Goal: Use online tool/utility: Utilize a website feature to perform a specific function

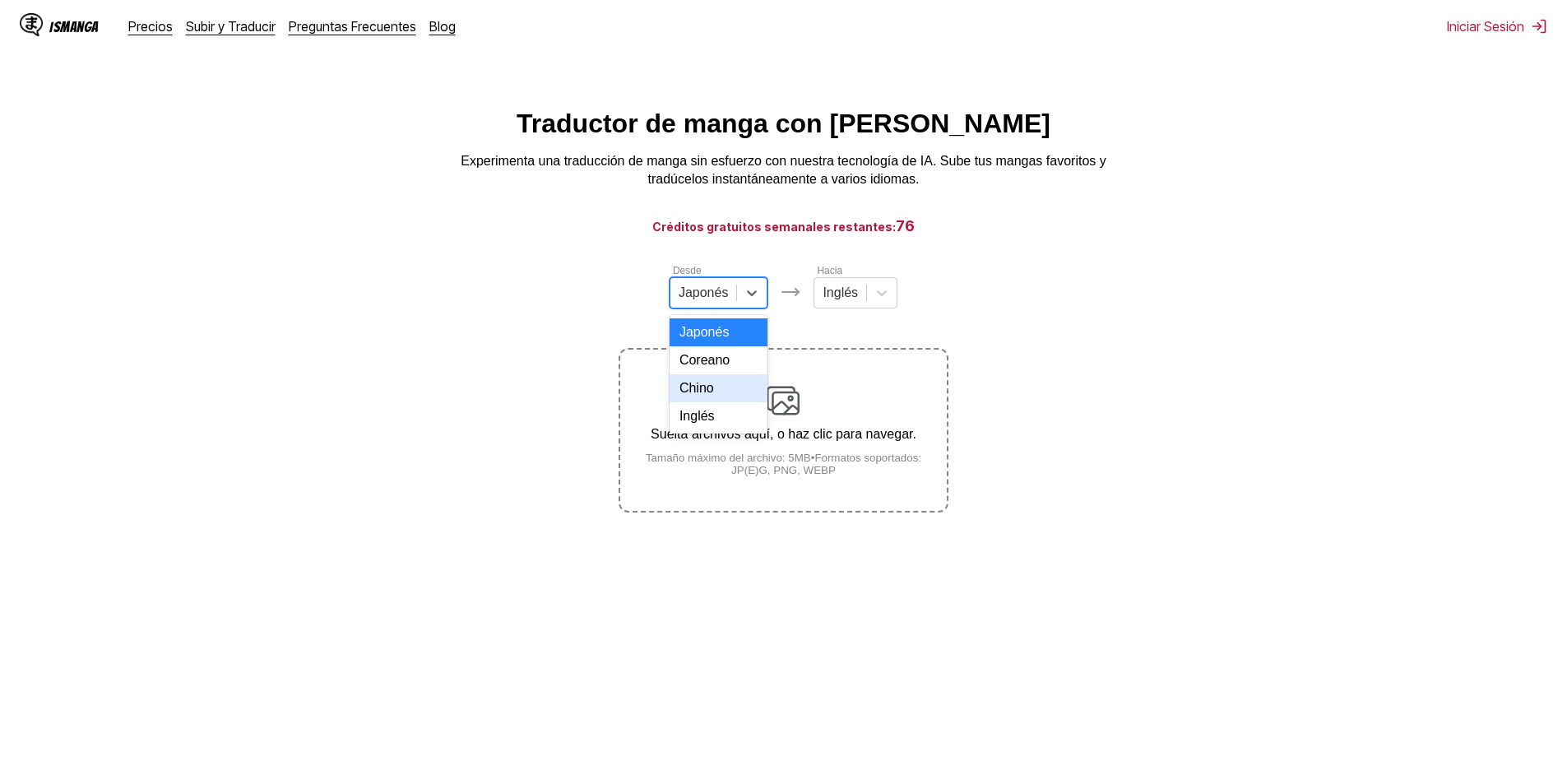
click at [715, 402] on div "Chino" at bounding box center [719, 387] width 98 height 28
click at [842, 299] on div at bounding box center [833, 292] width 36 height 18
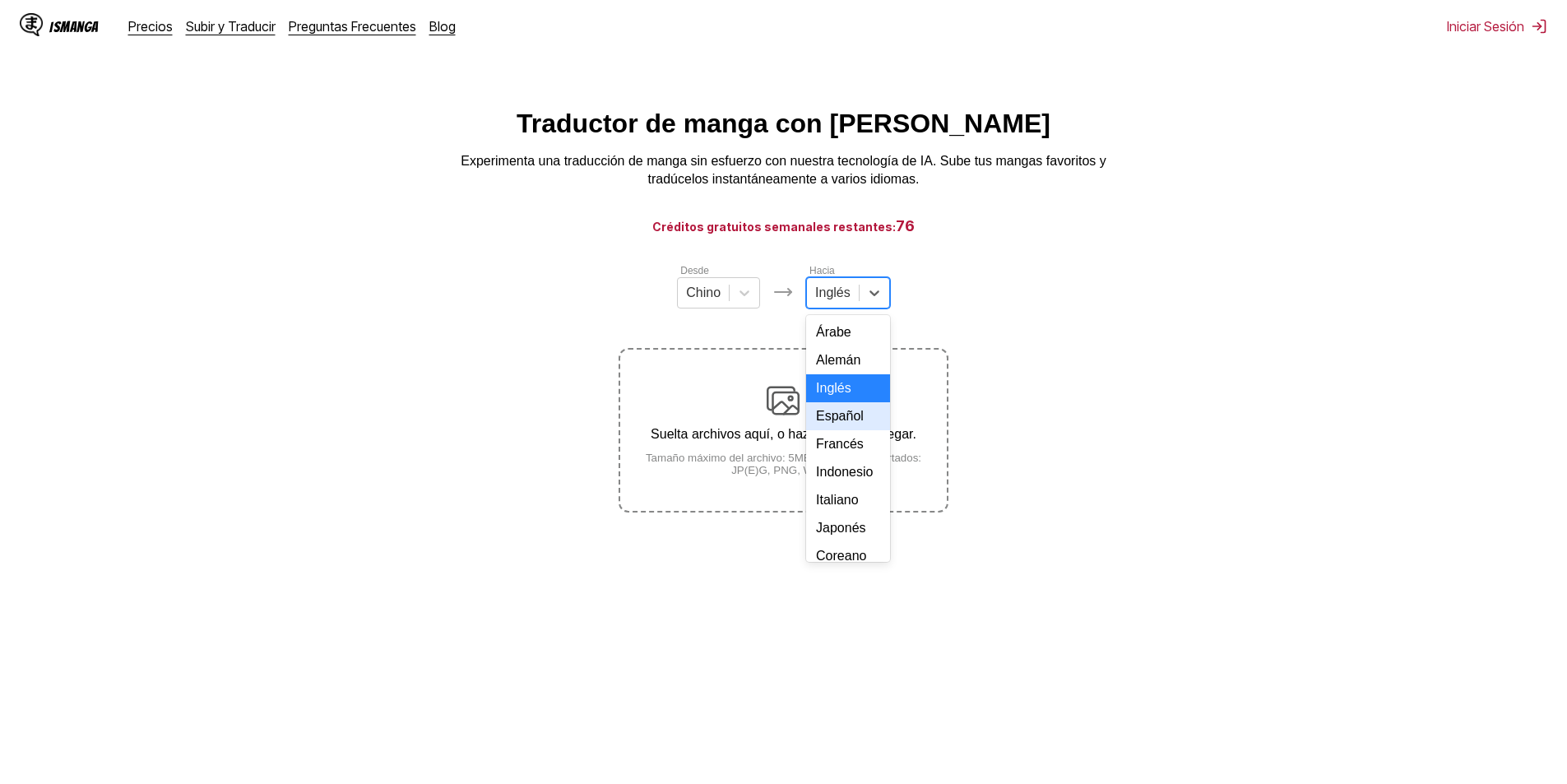
drag, startPoint x: 843, startPoint y: 466, endPoint x: 845, endPoint y: 443, distance: 23.1
click at [844, 443] on div "Árabe Alemán Inglés Español Francés Indonesio Italiano Japonés Coreano Malayo P…" at bounding box center [848, 438] width 84 height 247
click at [845, 430] on div "Español" at bounding box center [848, 416] width 84 height 28
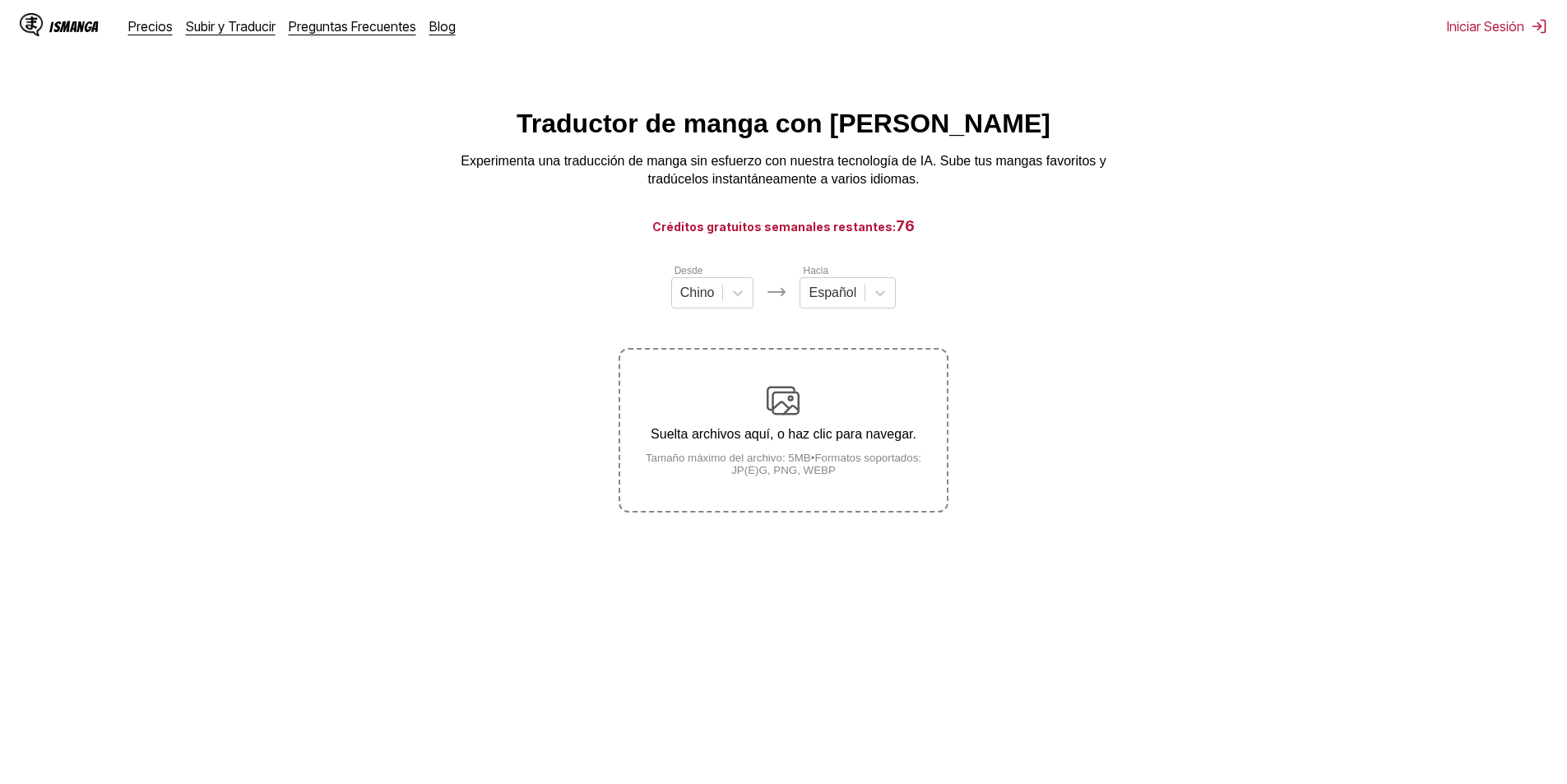
click at [835, 416] on div "Suelta archivos aquí, o haz clic para navegar. Tamaño máximo del archivo: 5MB •…" at bounding box center [784, 430] width 326 height 92
click at [0, 0] on input "Suelta archivos aquí, o haz clic para navegar. Tamaño máximo del archivo: 5MB •…" at bounding box center [0, 0] width 0 height 0
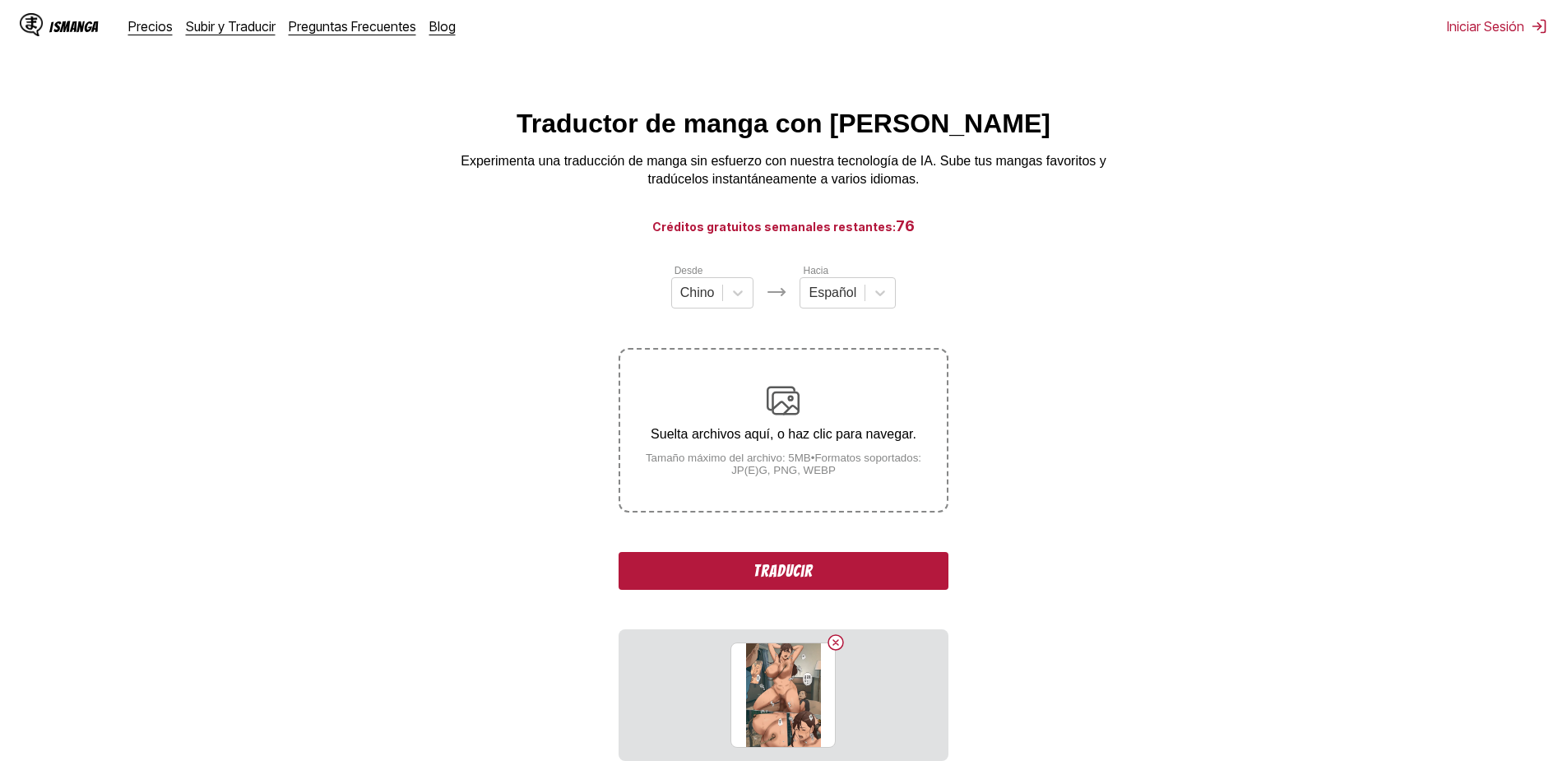
click at [796, 551] on div "Desde Chino Hacia Español Suelta archivos aquí, o haz clic para navegar. Tamaño…" at bounding box center [784, 510] width 329 height 498
click at [795, 560] on button "Traducir" at bounding box center [784, 570] width 329 height 38
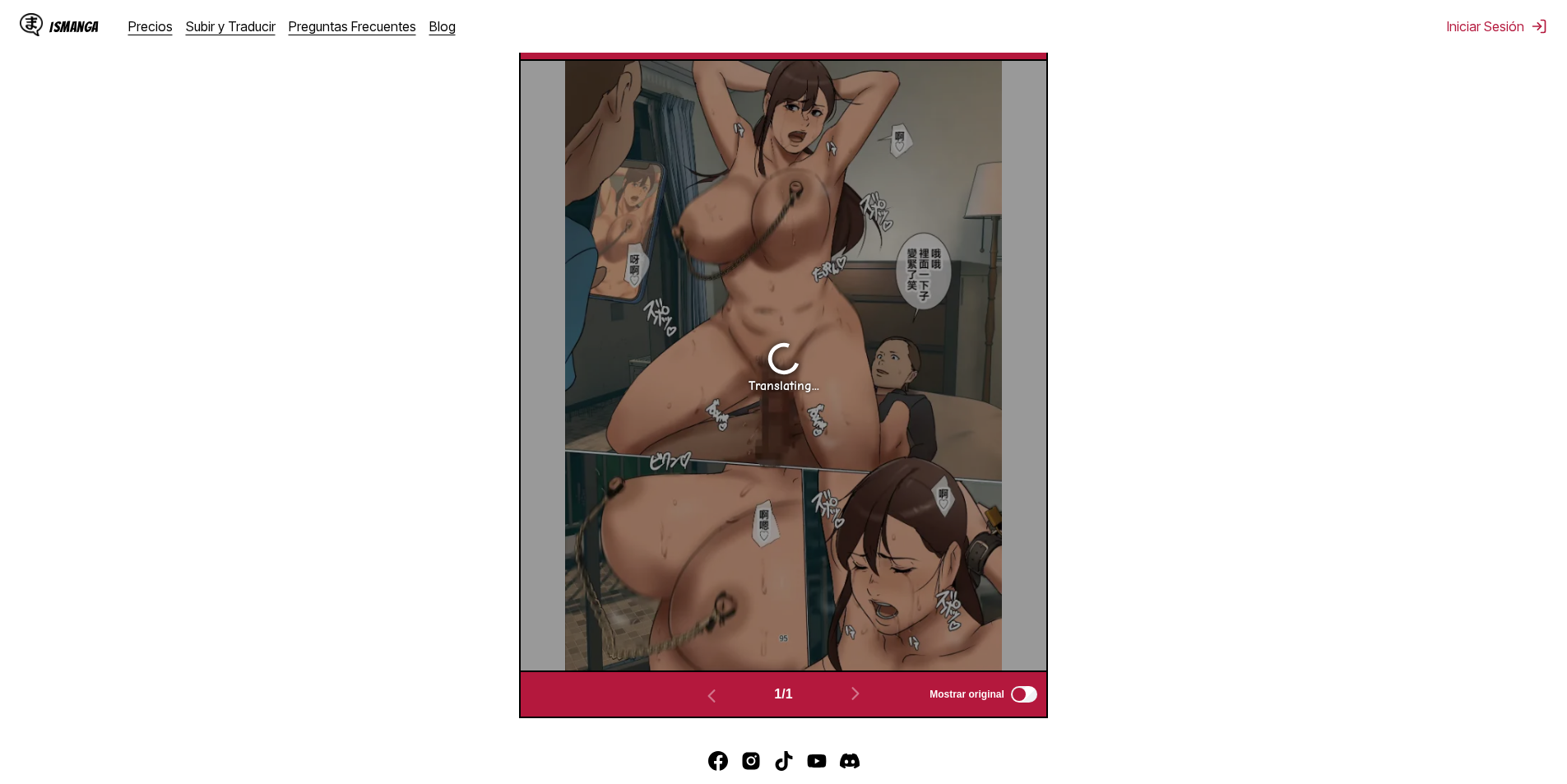
scroll to position [569, 0]
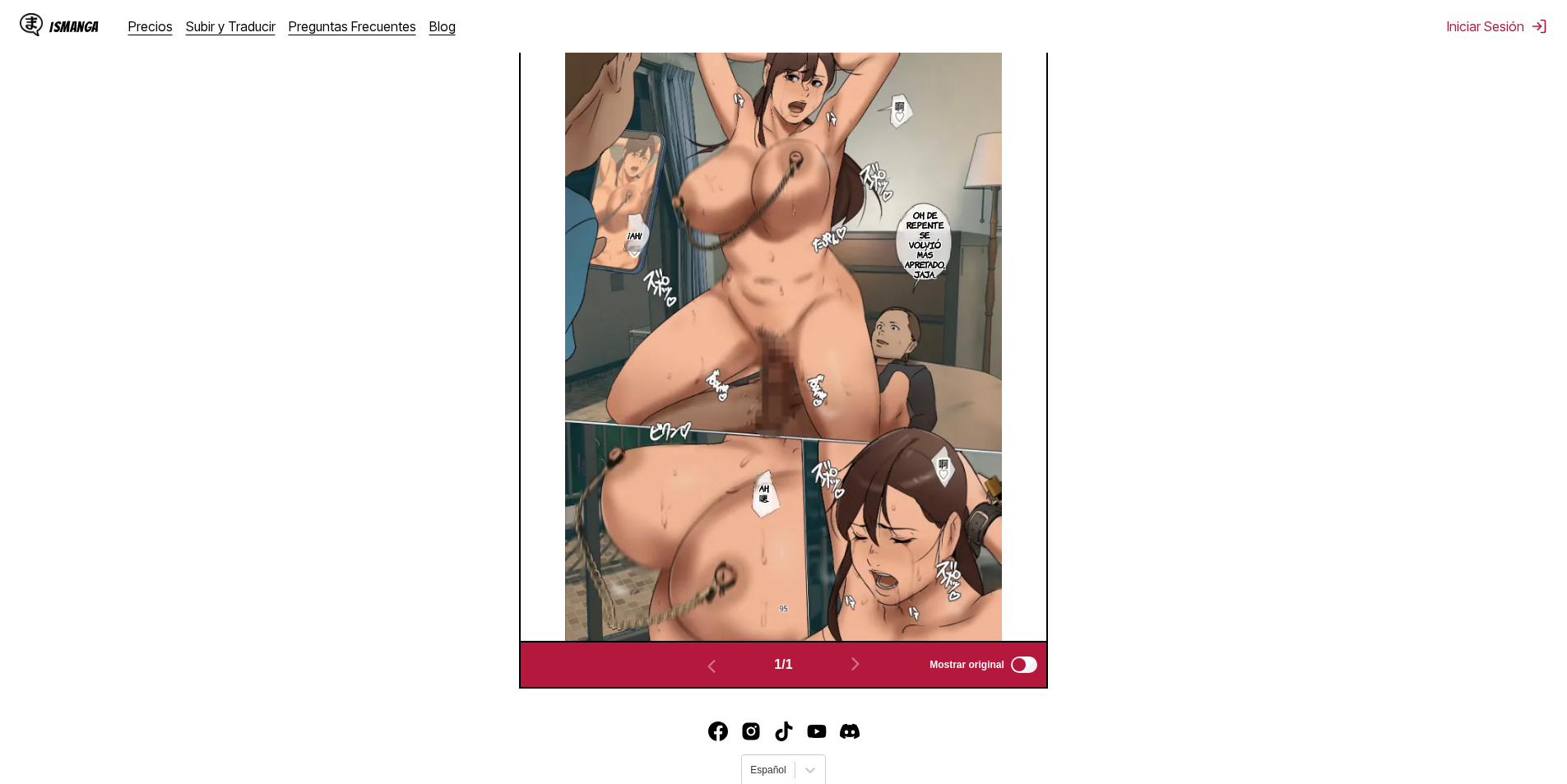
click at [629, 234] on p "¡Ah!" at bounding box center [634, 235] width 21 height 16
click at [740, 325] on img at bounding box center [784, 336] width 437 height 610
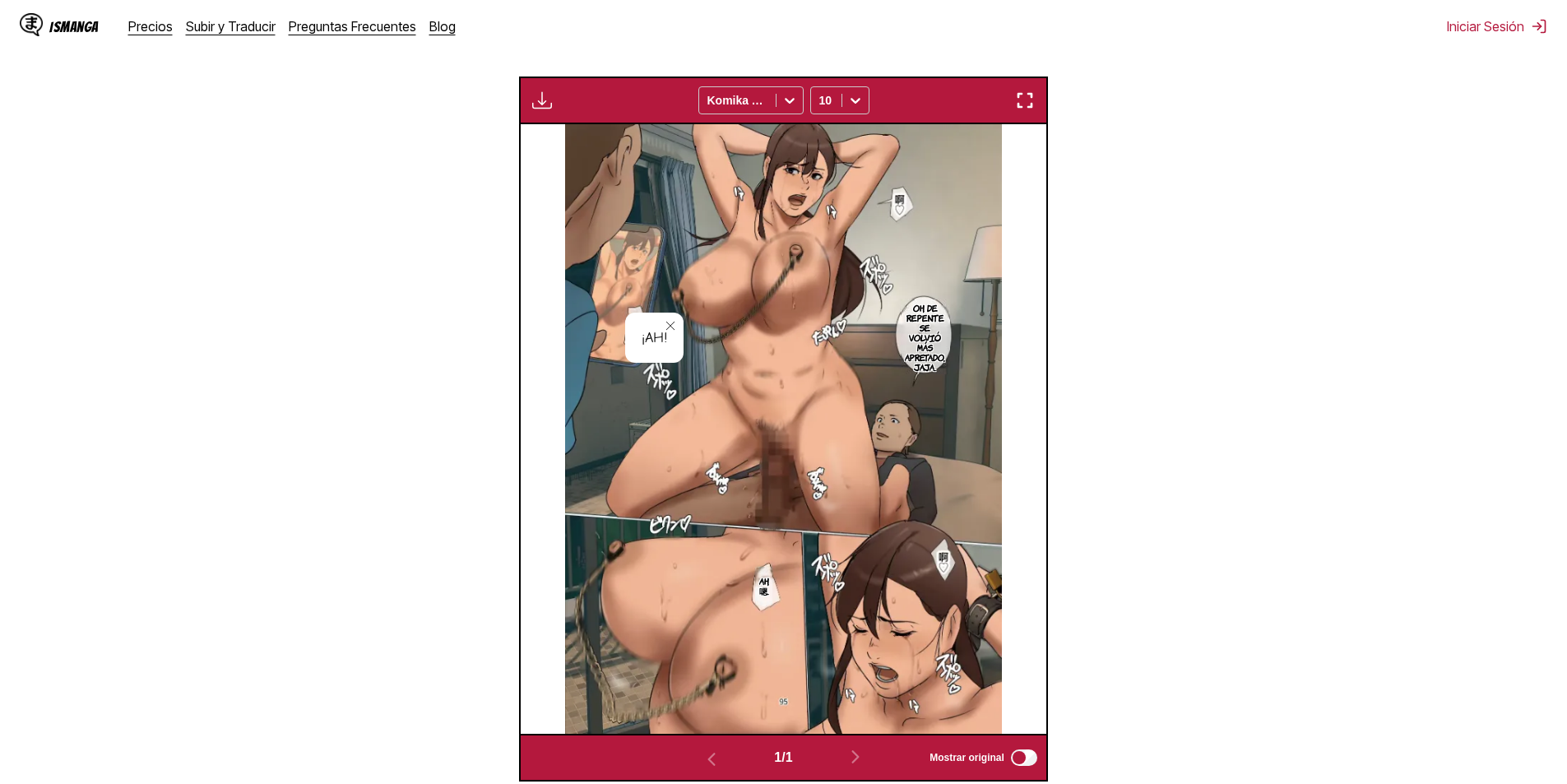
scroll to position [404, 0]
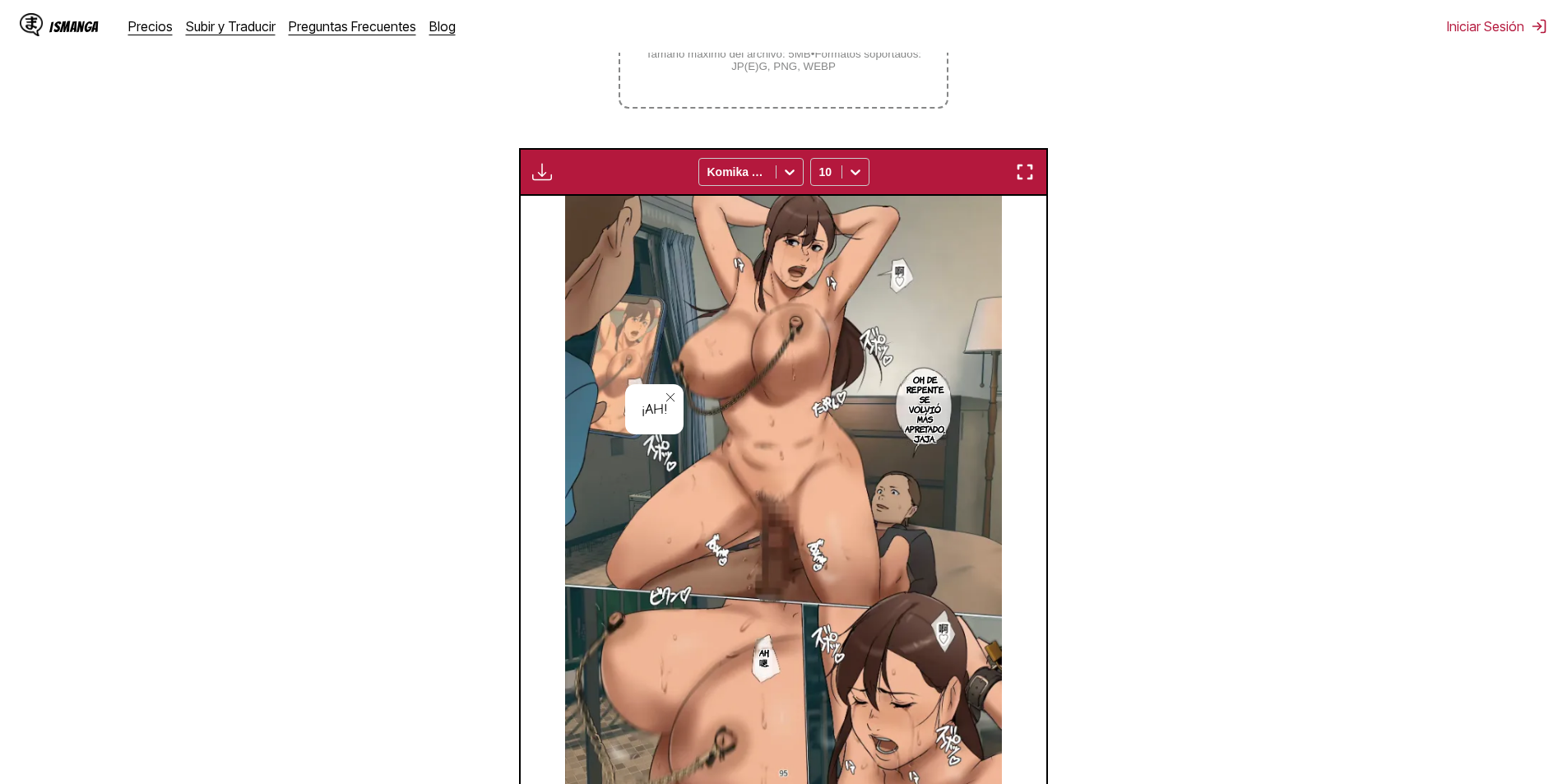
click at [949, 266] on img at bounding box center [784, 501] width 437 height 610
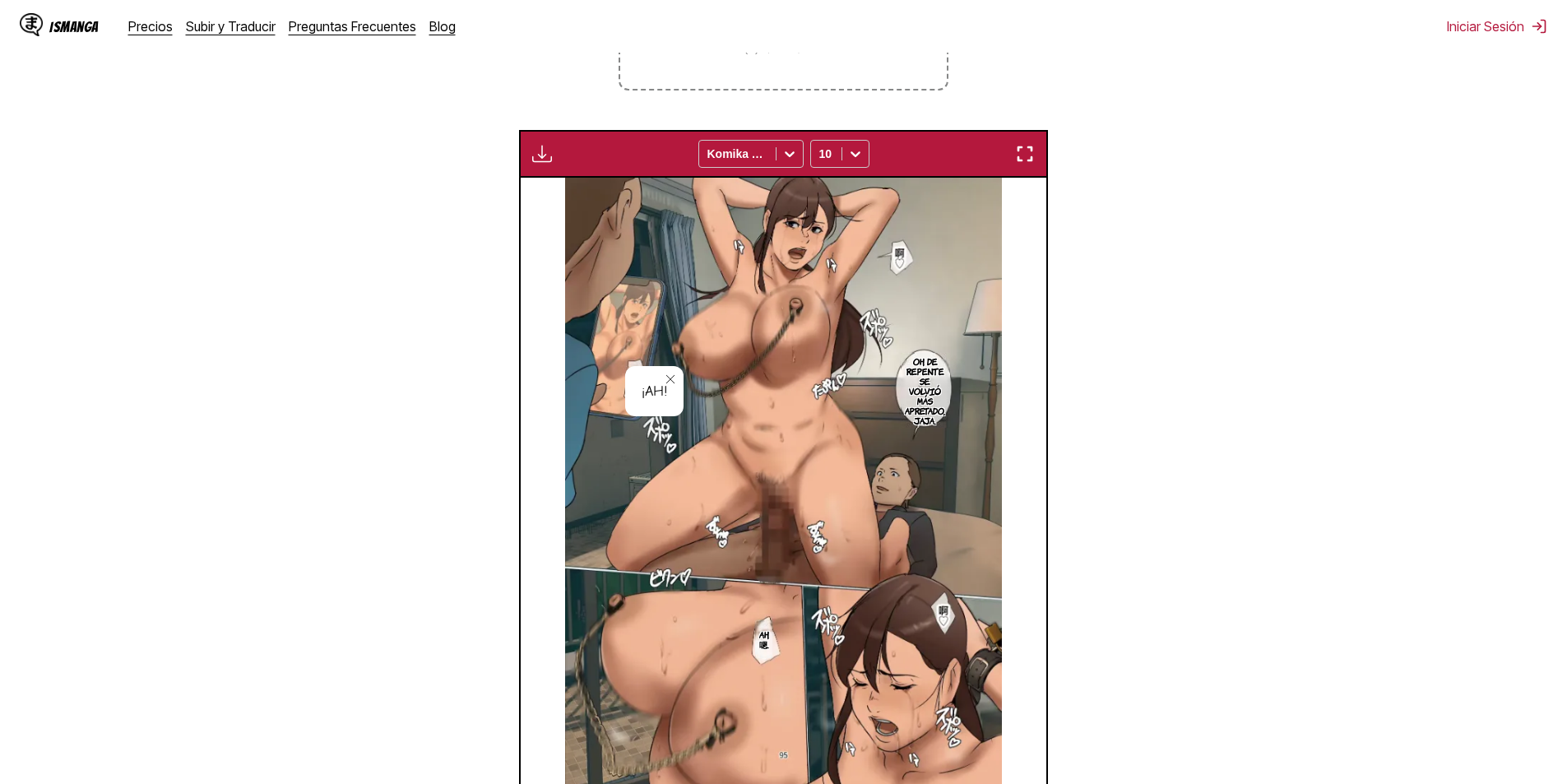
scroll to position [486, 0]
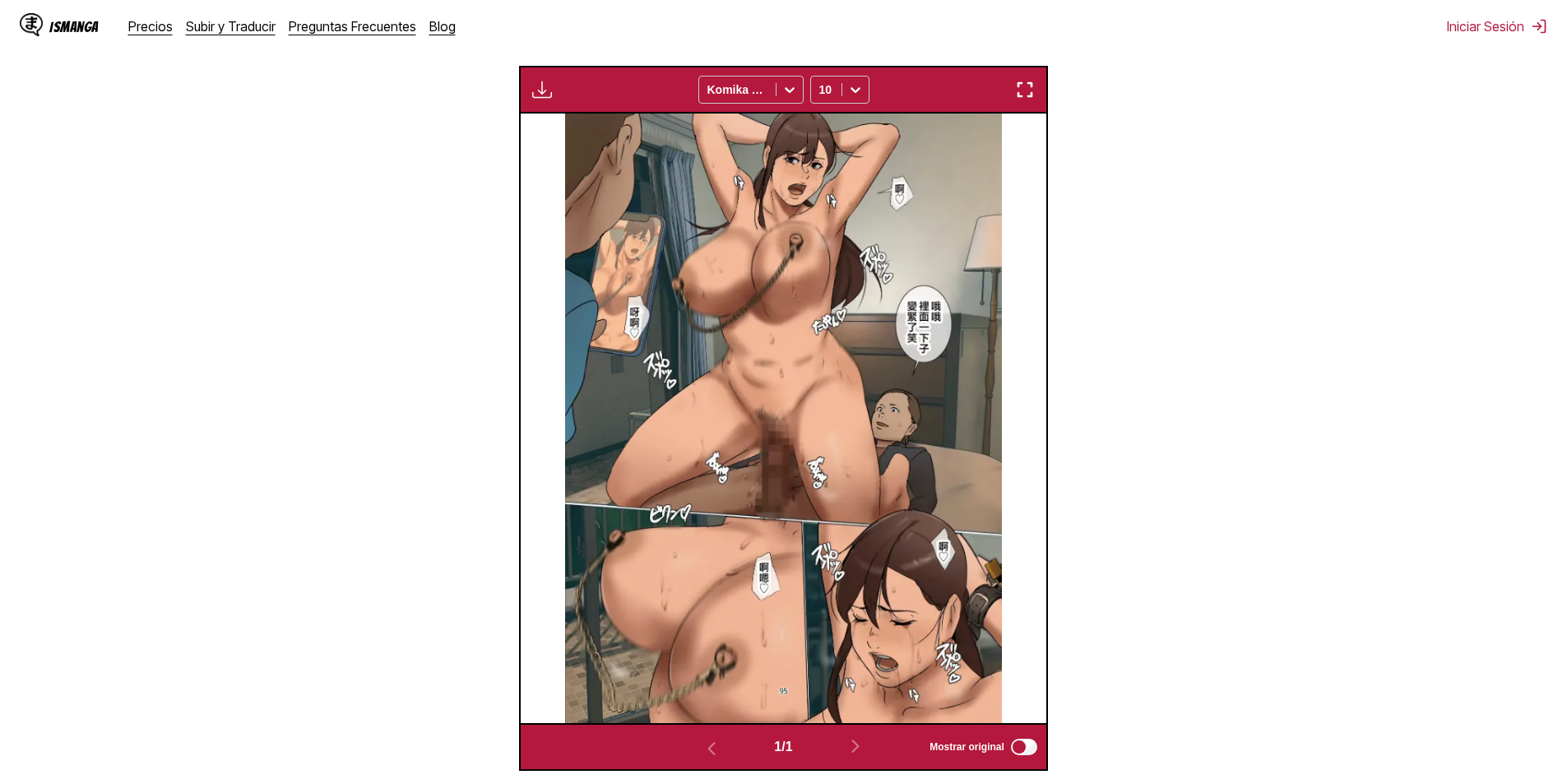
click at [1055, 769] on section "Desde Chino Hacia Español Suelta archivos aquí, o haz clic para navegar. Tamaño…" at bounding box center [784, 274] width 1541 height 994
click at [718, 447] on img at bounding box center [784, 418] width 437 height 610
click at [762, 586] on p "Ah,嗯." at bounding box center [763, 574] width 17 height 26
click at [795, 583] on div "Ah,嗯." at bounding box center [791, 581] width 72 height 51
click at [802, 578] on button "close-tooltip" at bounding box center [813, 569] width 26 height 26
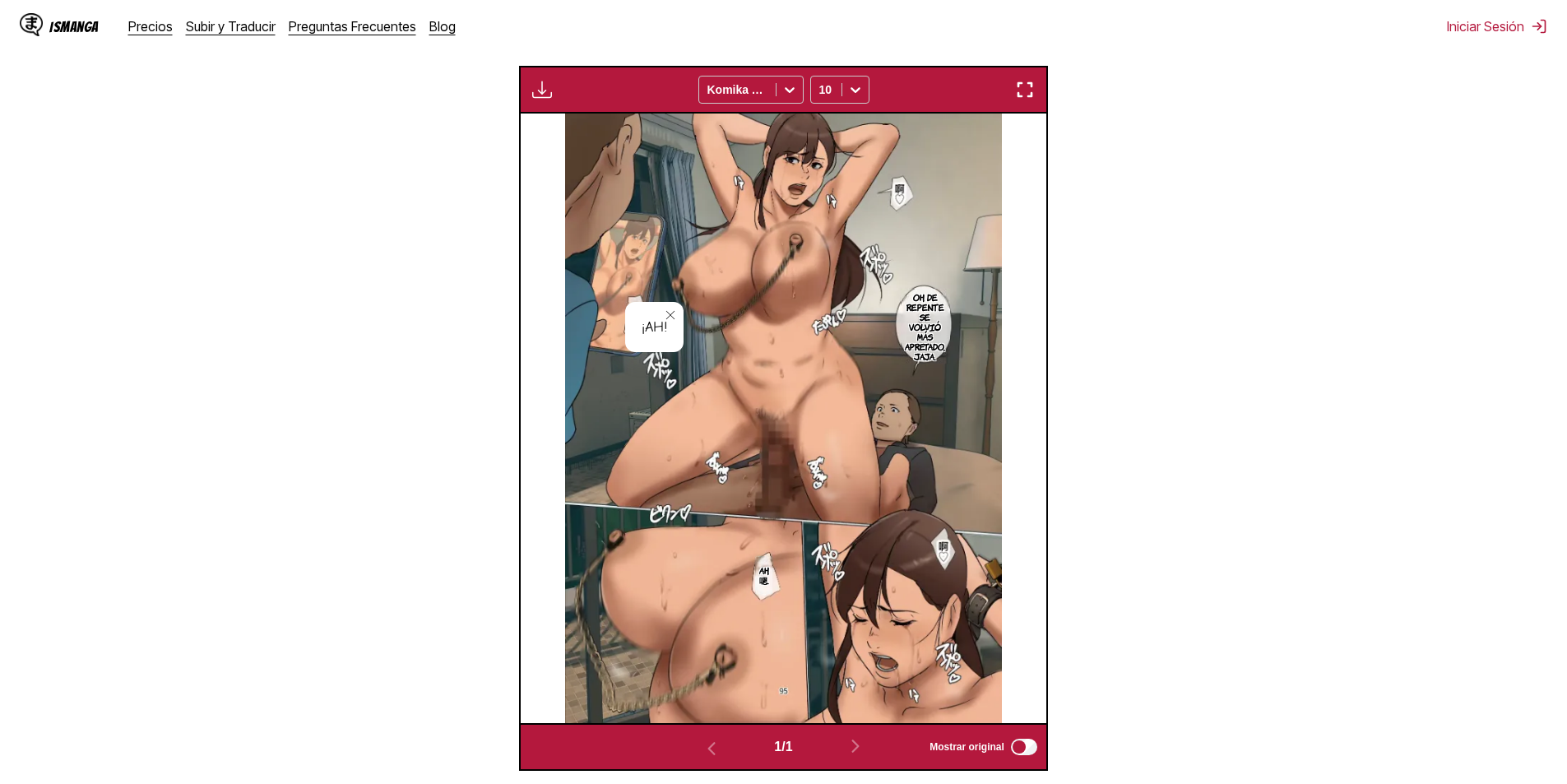
click at [764, 579] on p "Ah,嗯." at bounding box center [763, 574] width 17 height 26
drag, startPoint x: 790, startPoint y: 575, endPoint x: 805, endPoint y: 579, distance: 15.5
click at [805, 579] on div "Ah,嗯." at bounding box center [791, 581] width 72 height 51
click at [793, 576] on div "Ah,嗯." at bounding box center [791, 581] width 72 height 51
drag, startPoint x: 795, startPoint y: 579, endPoint x: 805, endPoint y: 582, distance: 10.4
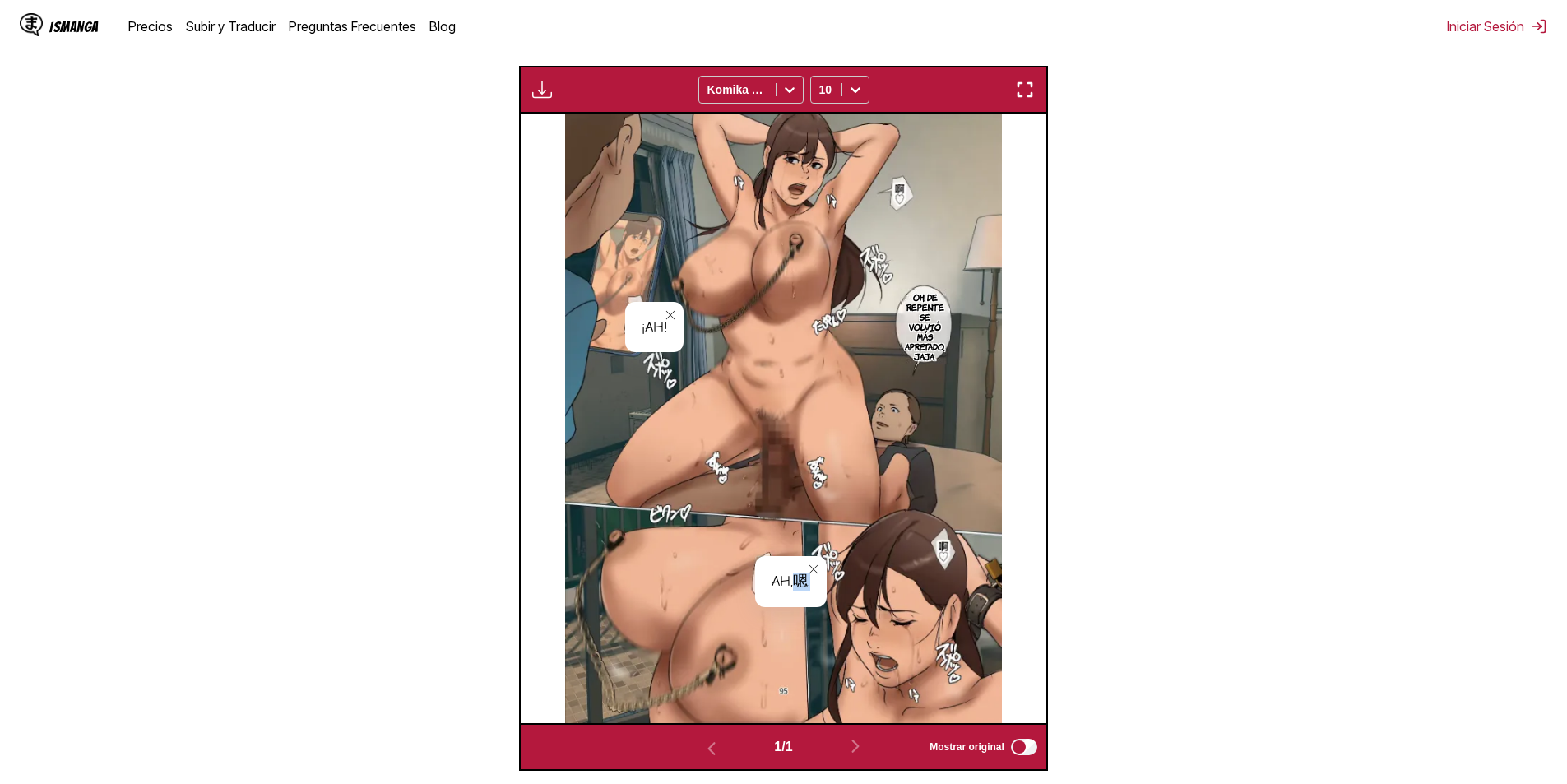
click at [805, 582] on div "Ah,嗯." at bounding box center [791, 581] width 72 height 51
copy div "嗯."
click at [644, 330] on div "¡Ah!" at bounding box center [654, 327] width 58 height 51
click at [675, 321] on icon "close-tooltip" at bounding box center [670, 315] width 12 height 12
click at [636, 329] on section "¡Ah!" at bounding box center [634, 318] width 18 height 32
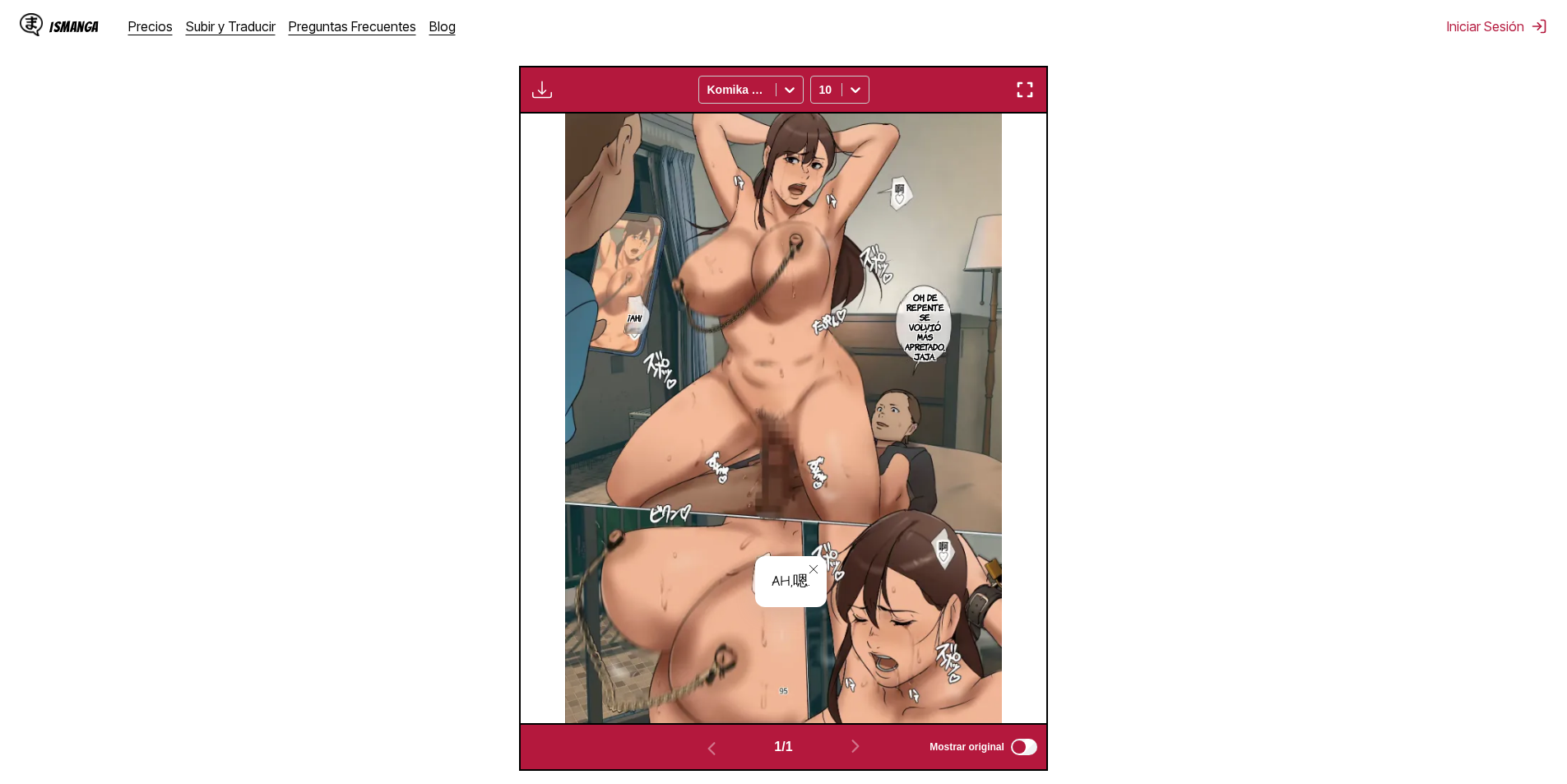
click at [641, 307] on section "¡Ah!" at bounding box center [634, 318] width 18 height 32
click at [1035, 739] on label "Mostrar original" at bounding box center [984, 746] width 110 height 21
click at [1034, 740] on label "Mostrar original" at bounding box center [984, 746] width 110 height 21
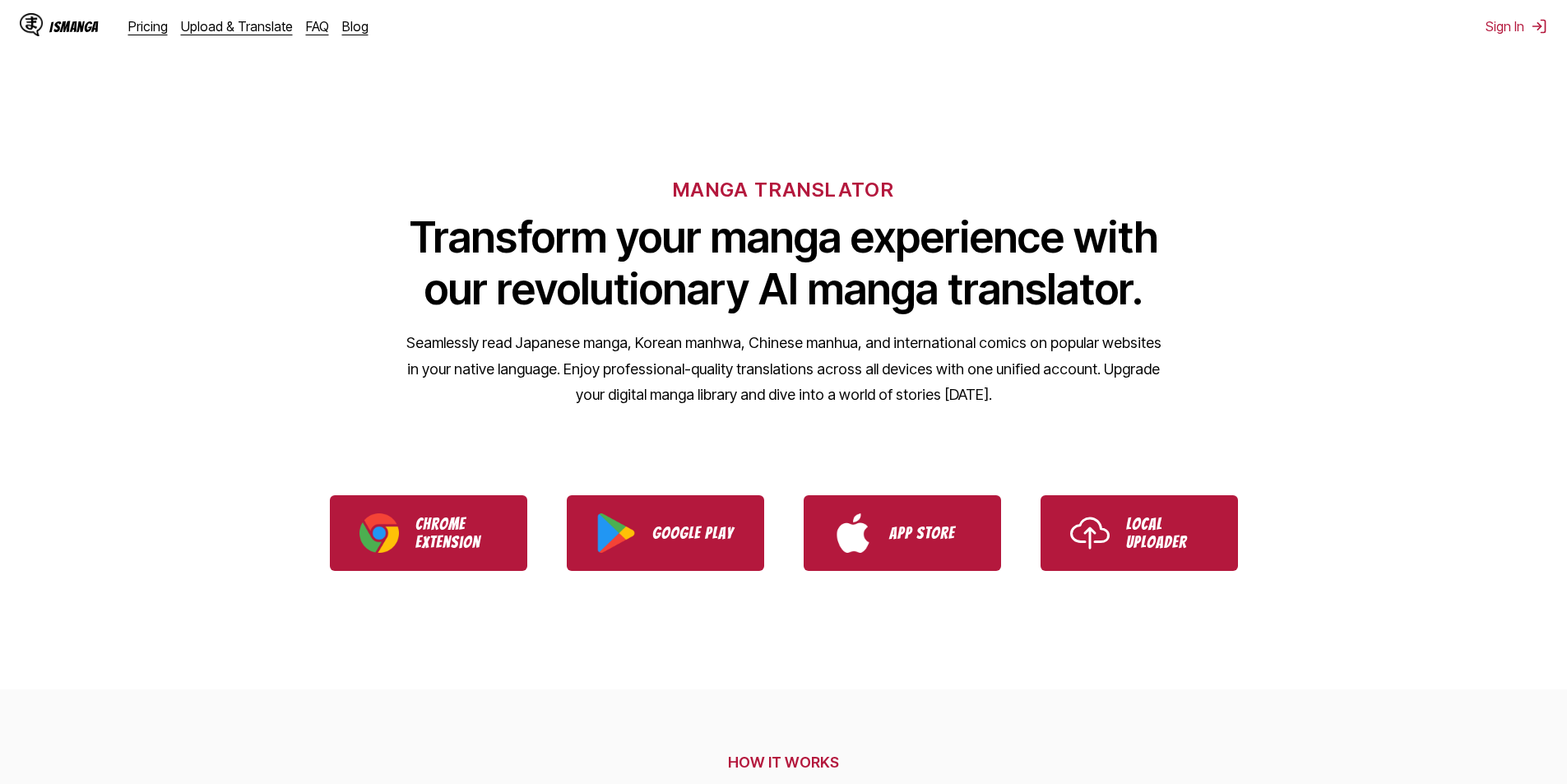
click at [72, 27] on div "IsManga" at bounding box center [73, 26] width 49 height 15
click at [225, 26] on link "Upload & Translate" at bounding box center [236, 26] width 112 height 16
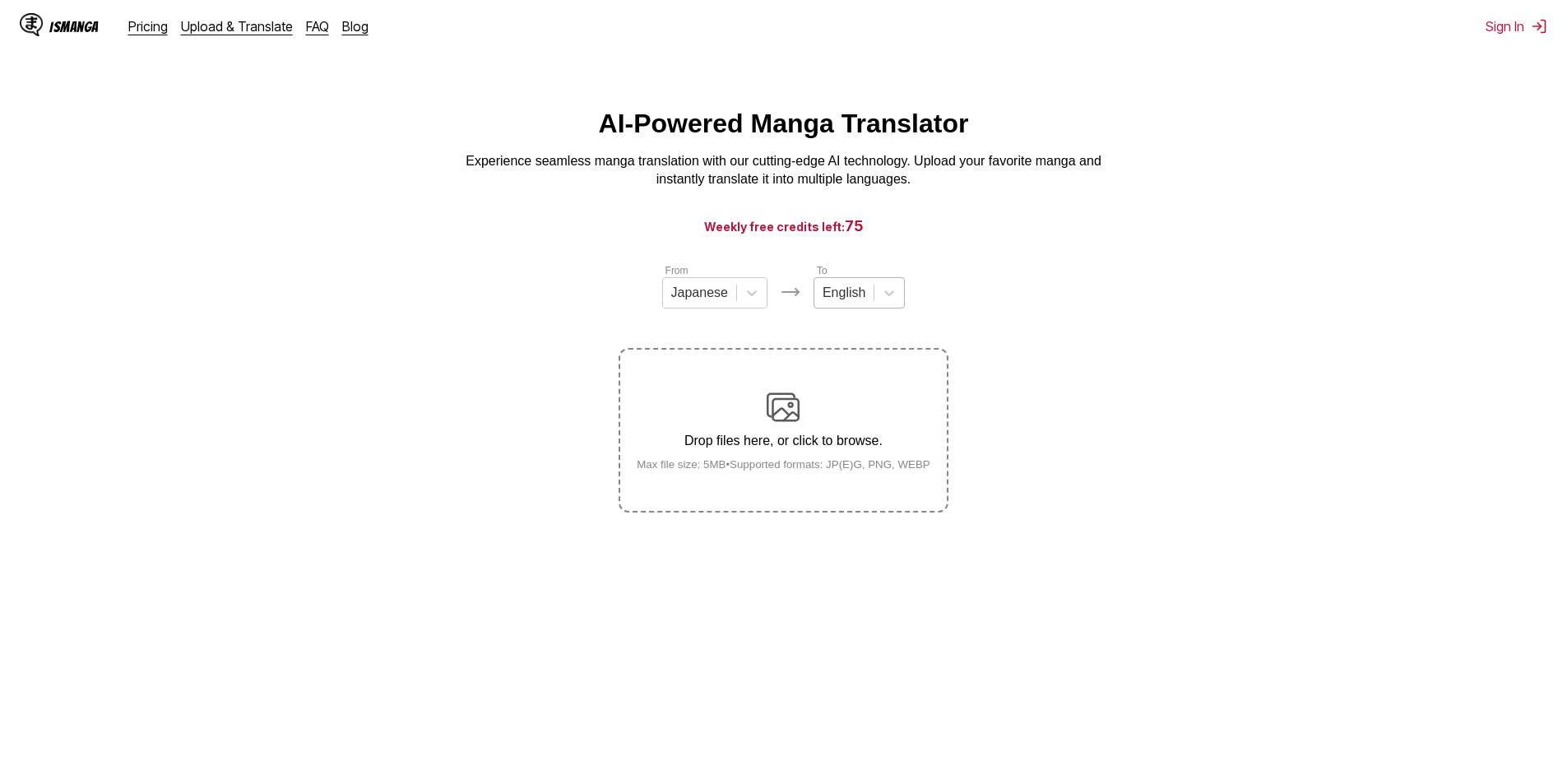
click at [839, 302] on div at bounding box center [844, 292] width 43 height 18
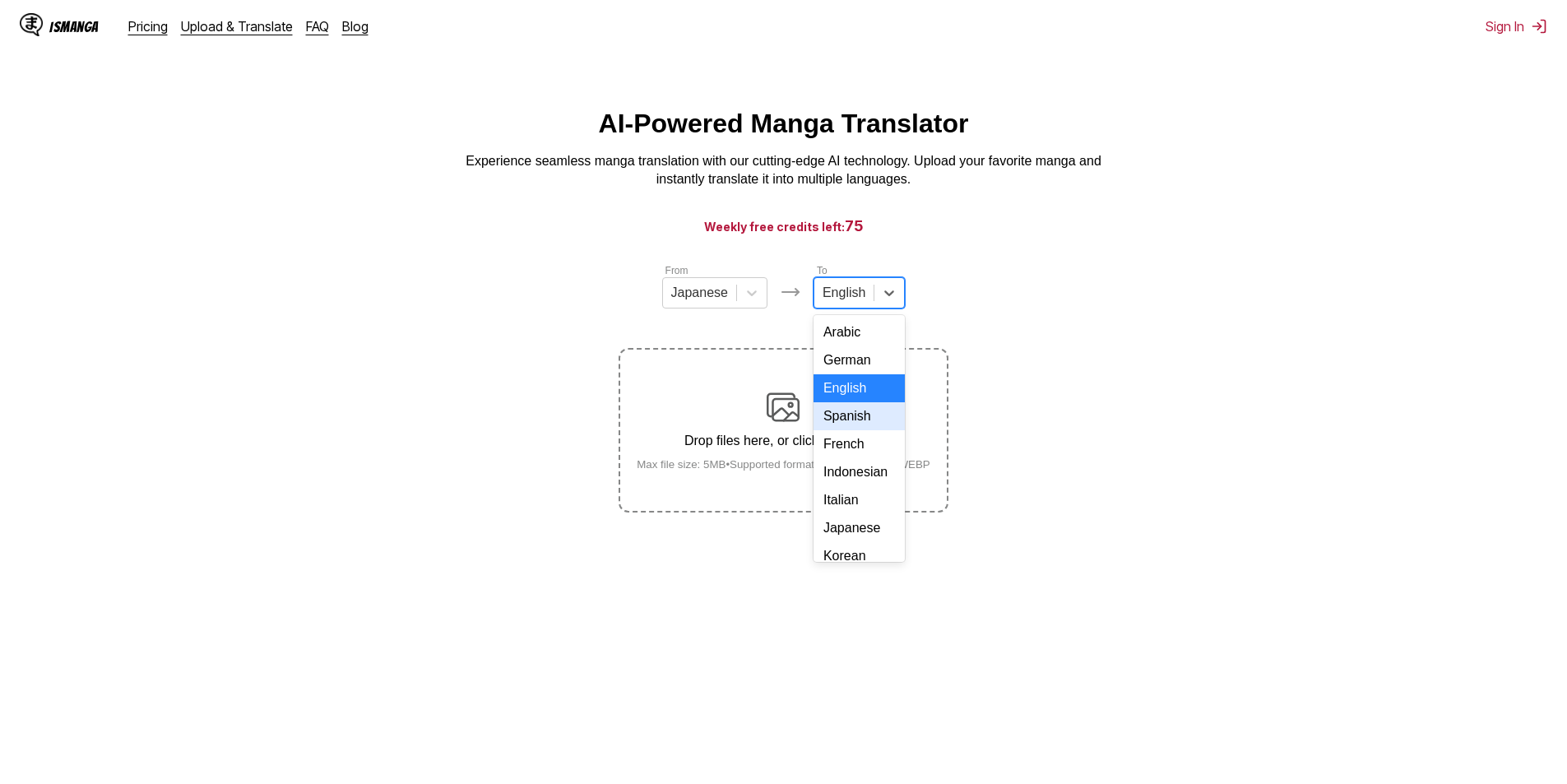
click at [848, 430] on div "Spanish" at bounding box center [860, 416] width 91 height 28
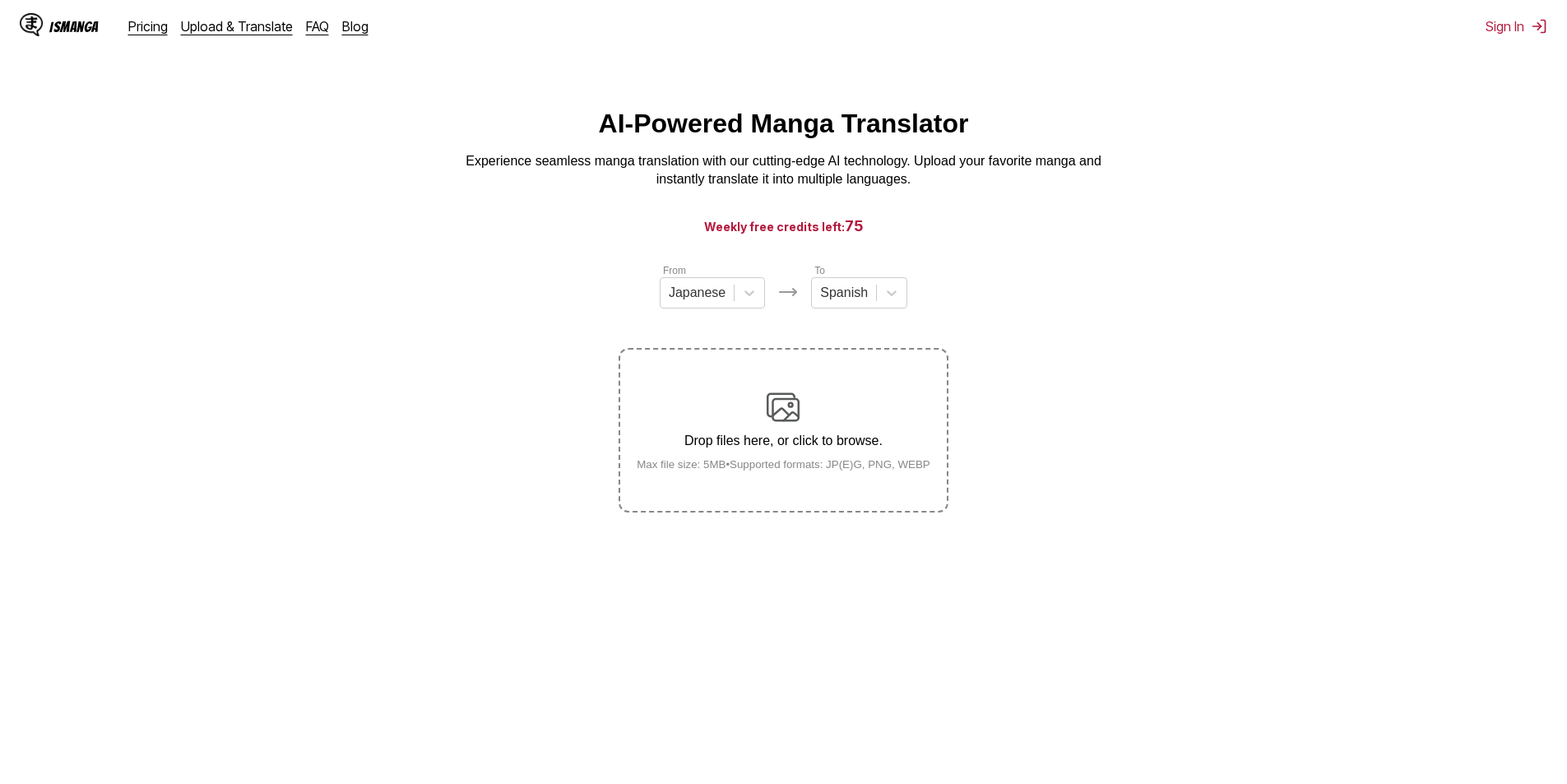
click at [837, 456] on div "Drop files here, or click to browse. Max file size: 5MB • Supported formats: JP…" at bounding box center [784, 430] width 320 height 80
click at [0, 0] on input "Drop files here, or click to browse. Max file size: 5MB • Supported formats: JP…" at bounding box center [0, 0] width 0 height 0
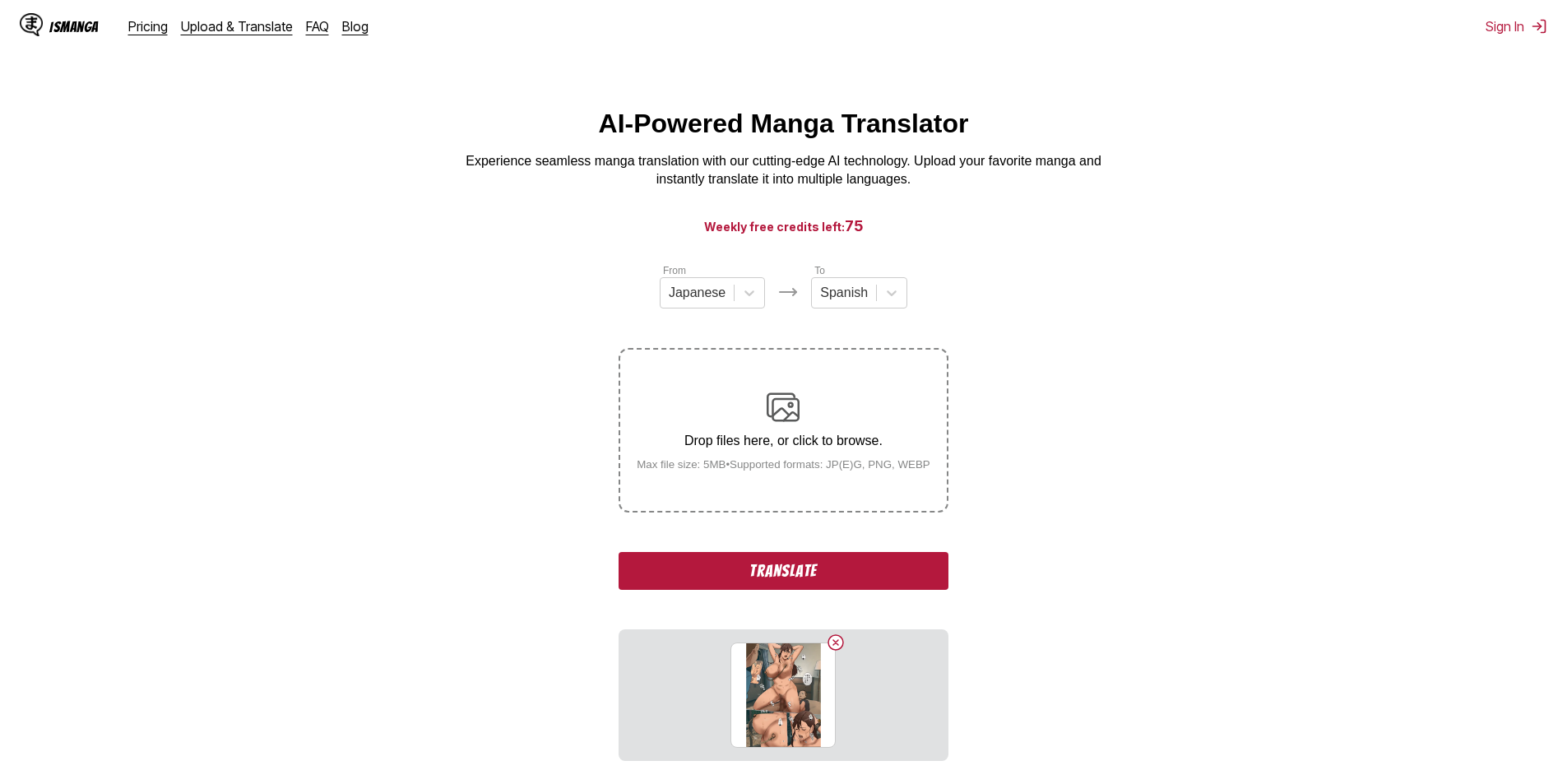
click at [773, 583] on button "Translate" at bounding box center [784, 570] width 329 height 38
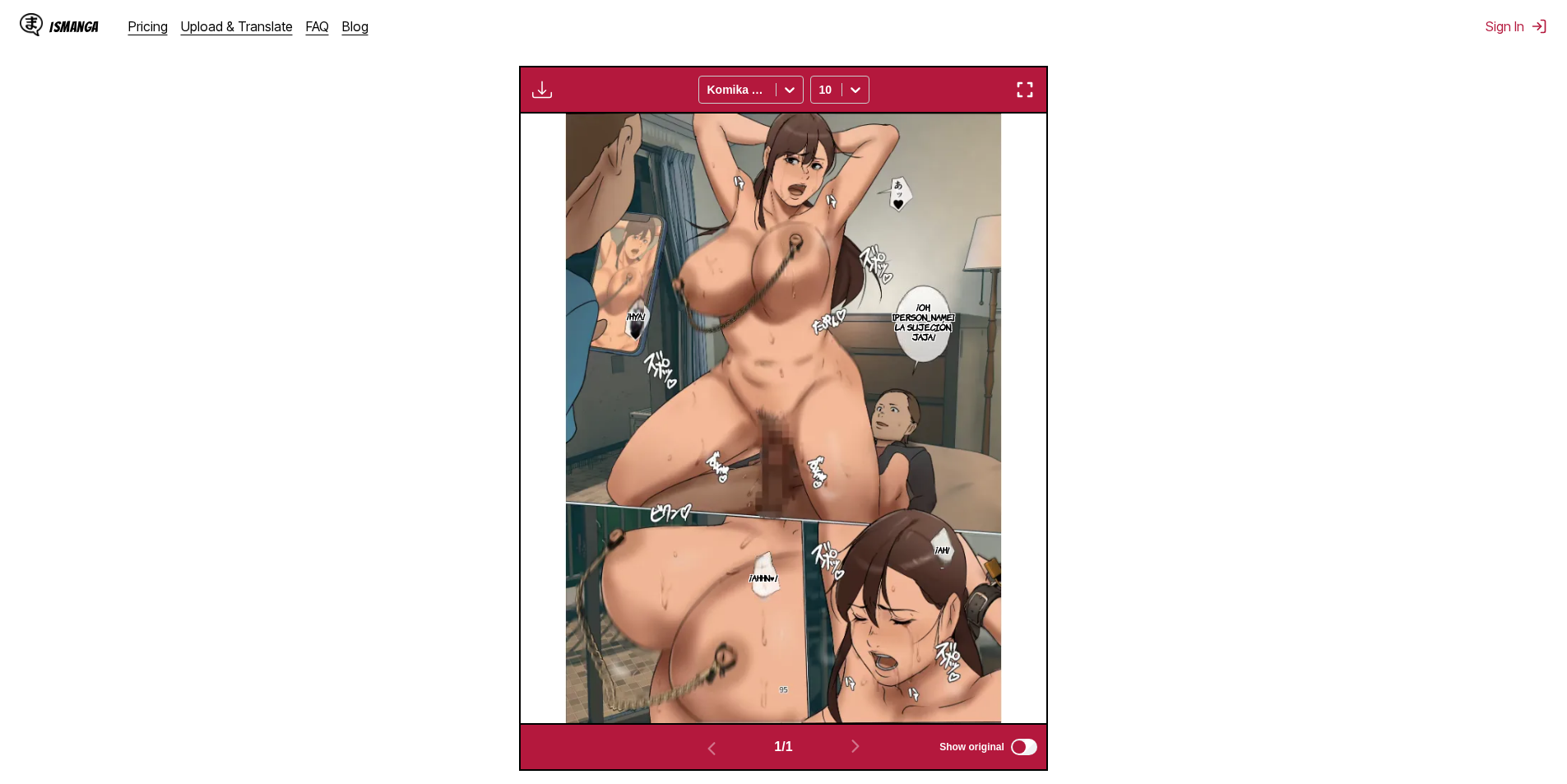
click at [628, 316] on p "¡Hya!" at bounding box center [636, 316] width 25 height 16
click at [751, 589] on img at bounding box center [784, 418] width 436 height 610
click at [752, 579] on p "¡Ahhn♥!" at bounding box center [763, 577] width 35 height 16
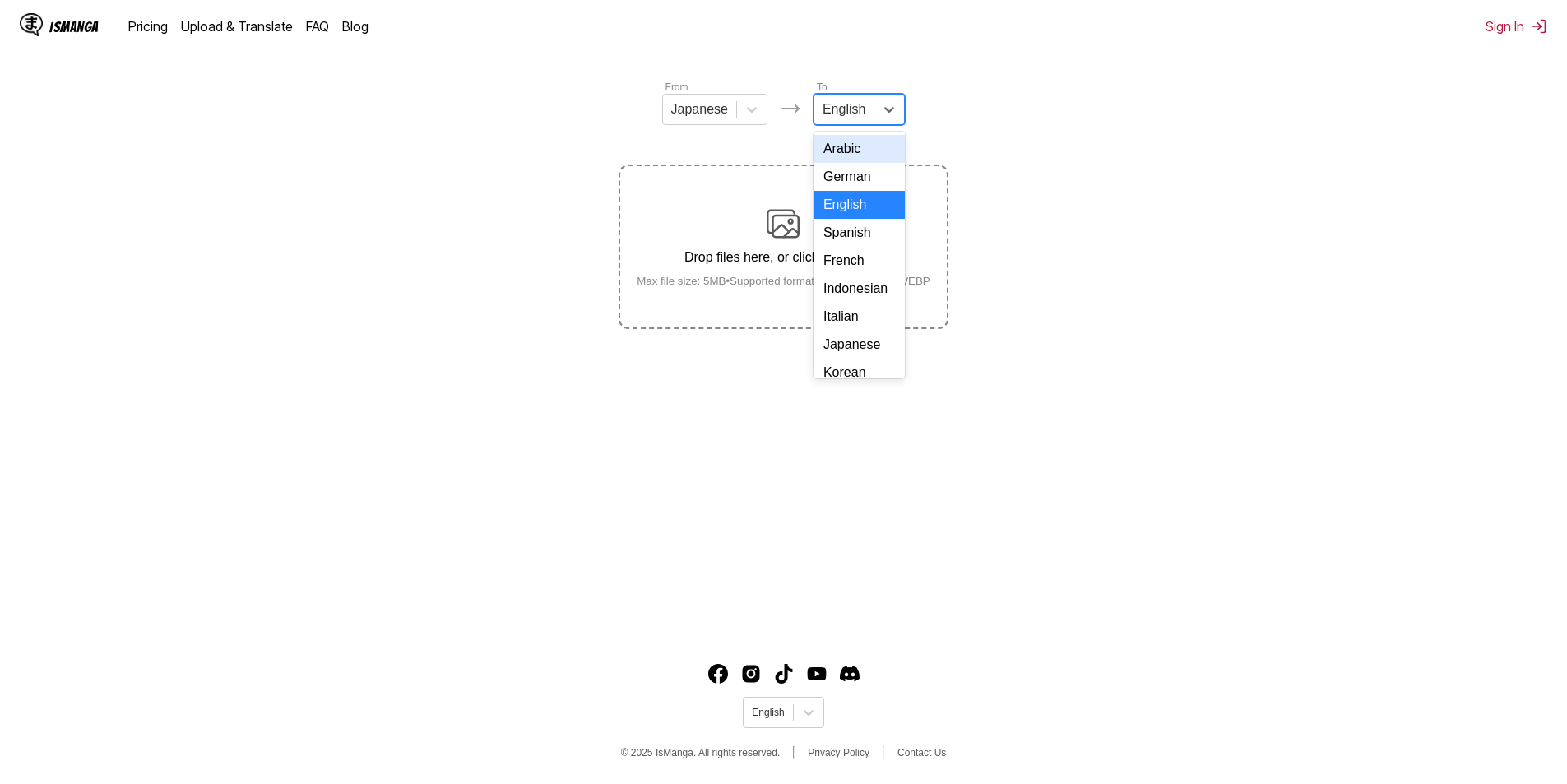
click at [848, 118] on div at bounding box center [844, 109] width 43 height 18
click at [848, 247] on div "Spanish" at bounding box center [860, 232] width 91 height 28
click at [718, 111] on div at bounding box center [697, 109] width 56 height 18
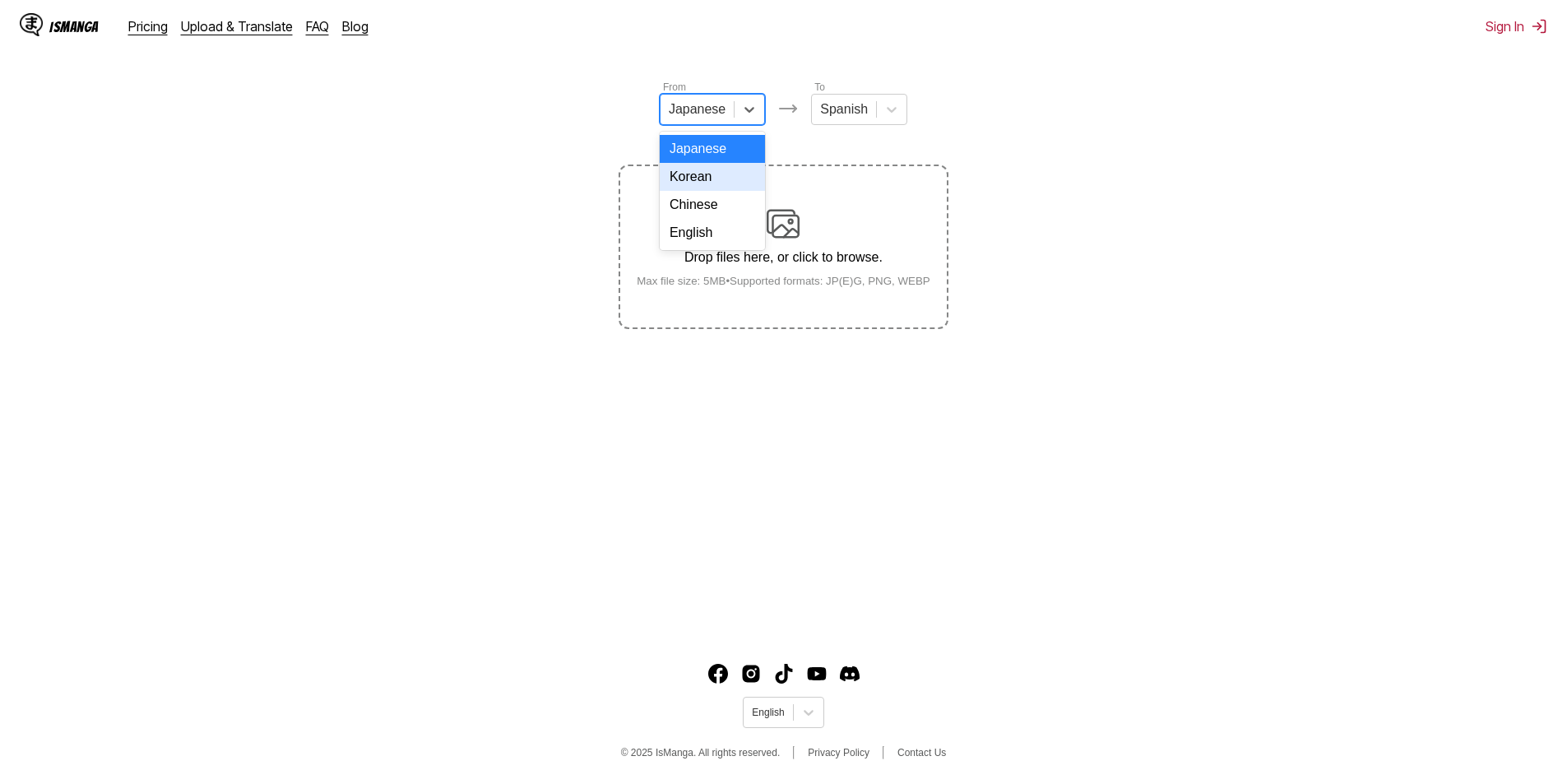
click at [702, 211] on div "Chinese" at bounding box center [713, 204] width 106 height 28
click at [750, 259] on p "Drop files here, or click to browse." at bounding box center [784, 257] width 320 height 15
click at [0, 0] on input "Drop files here, or click to browse. Max file size: 5MB • Supported formats: JP…" at bounding box center [0, 0] width 0 height 0
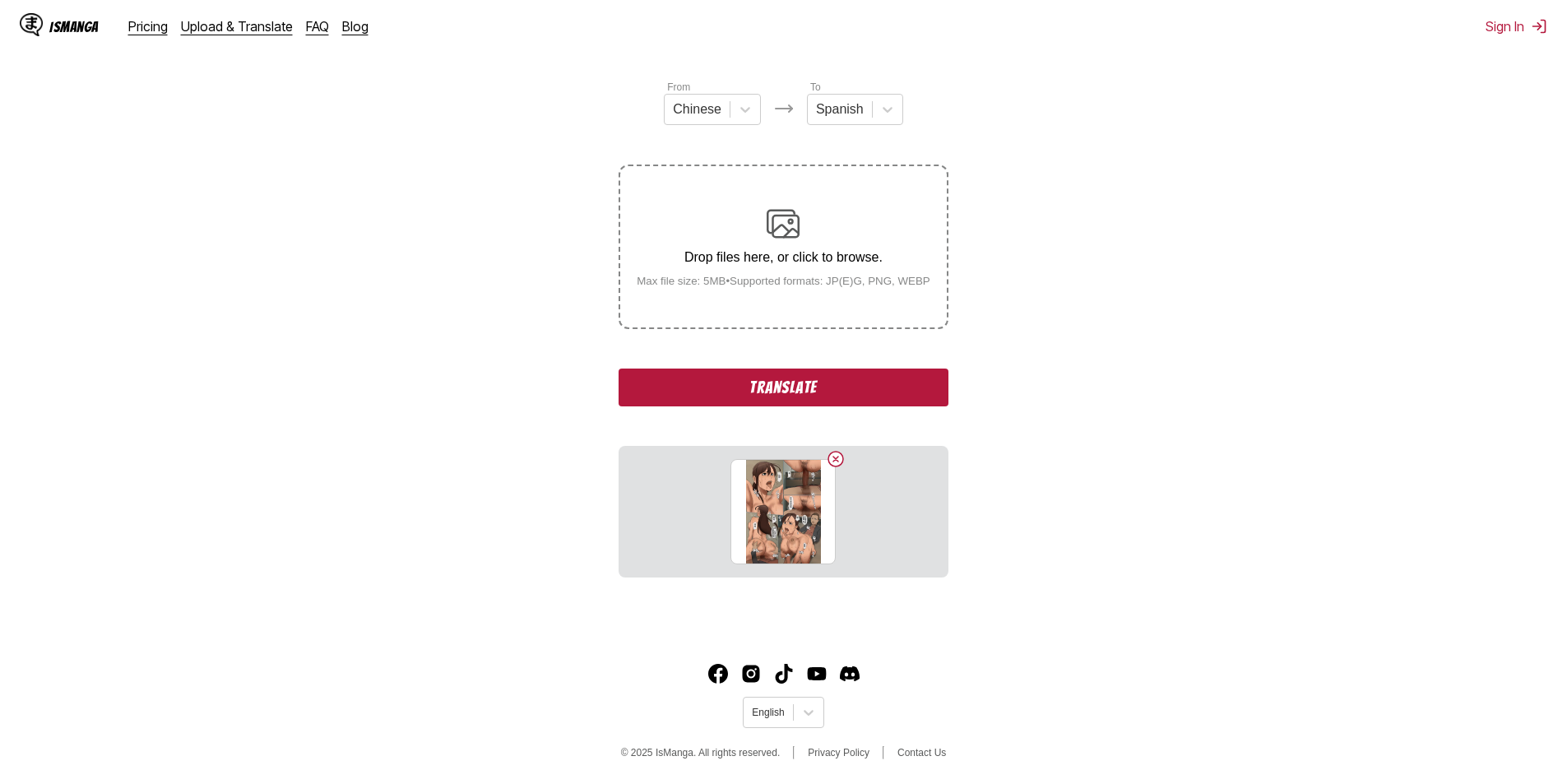
click at [783, 406] on button "Translate" at bounding box center [784, 387] width 329 height 38
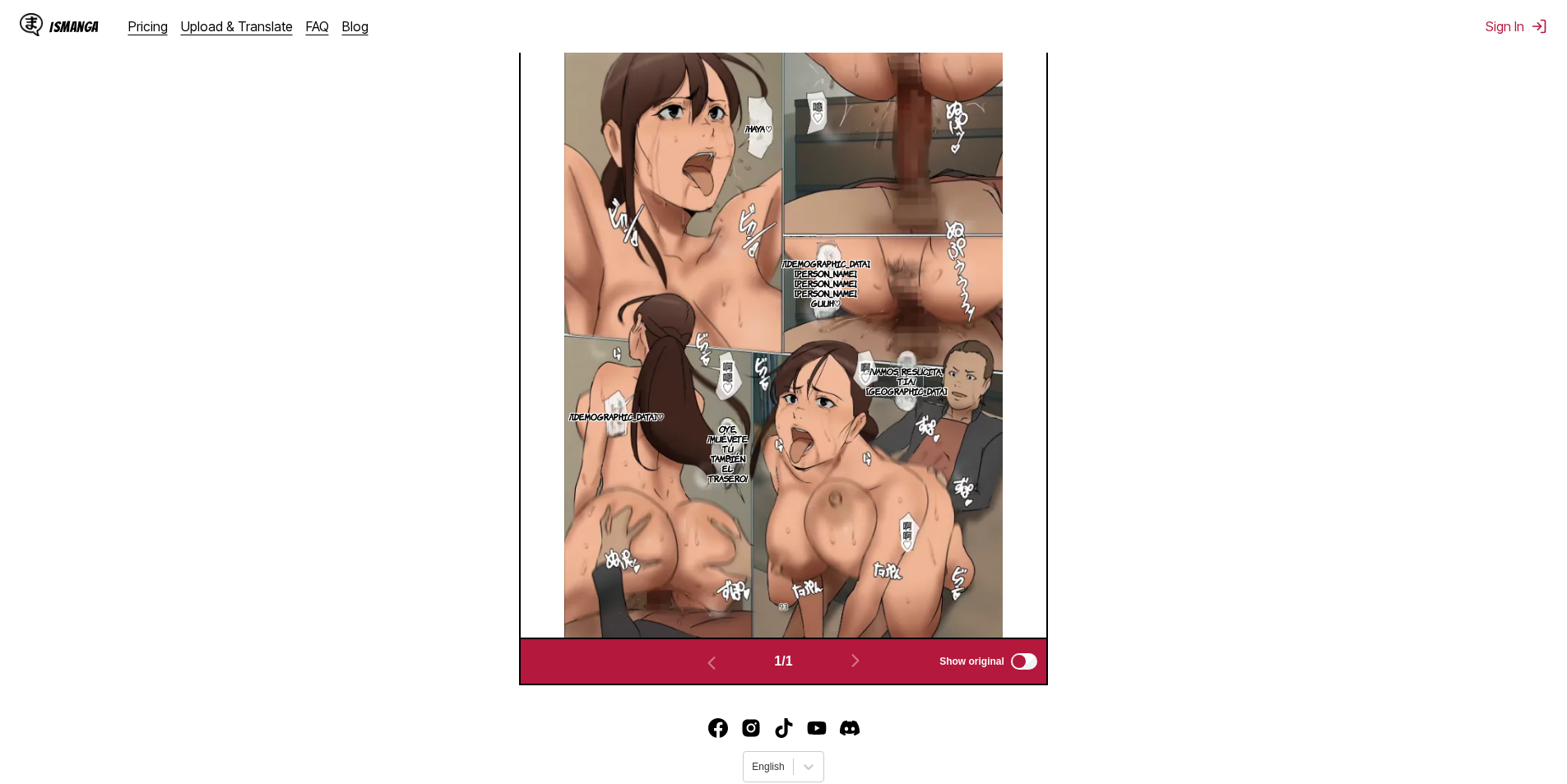
scroll to position [628, 0]
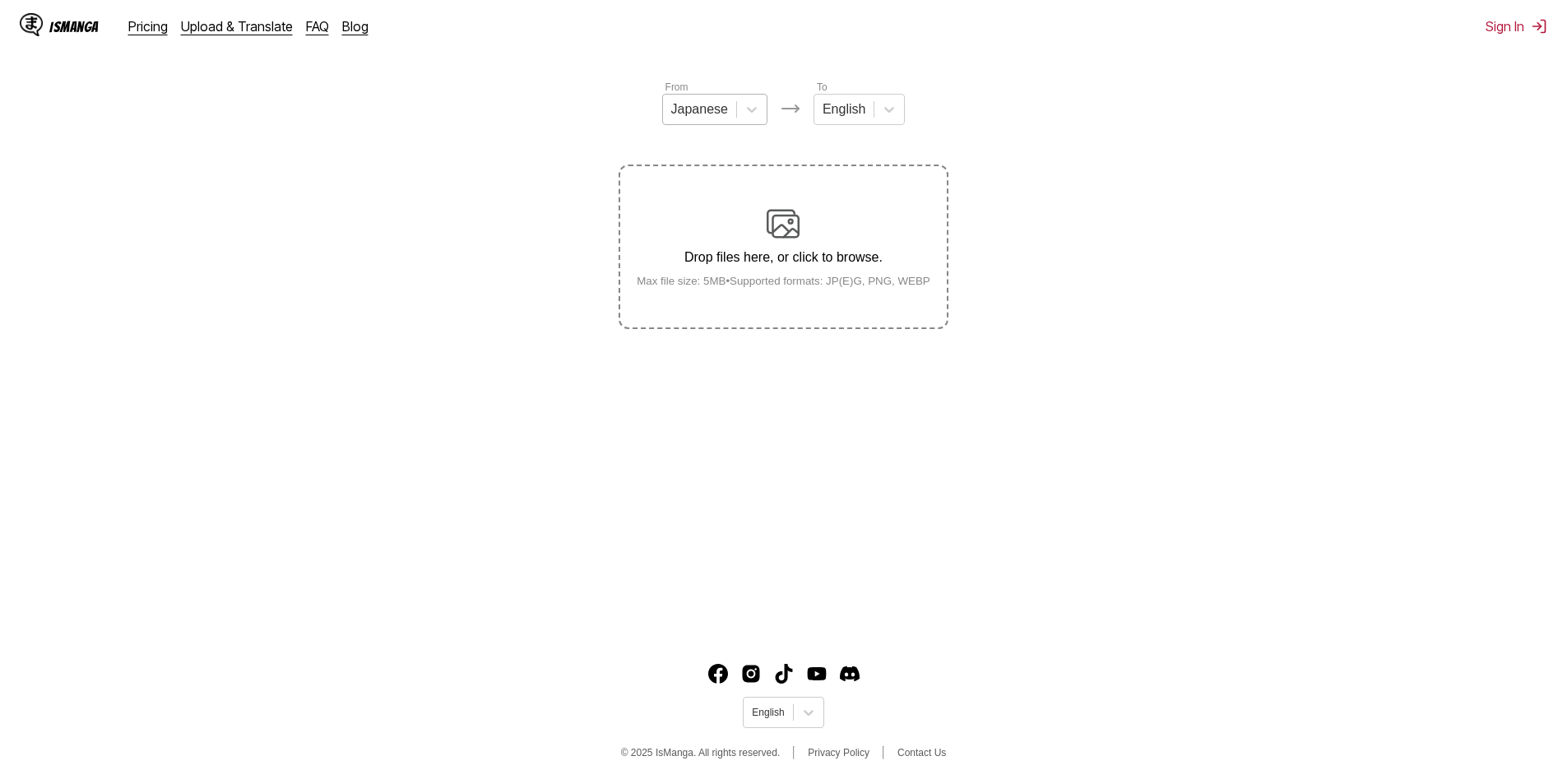
click at [689, 109] on div at bounding box center [699, 109] width 56 height 18
click at [695, 219] on div "Chinese" at bounding box center [715, 204] width 106 height 28
click at [860, 108] on div "English" at bounding box center [840, 110] width 59 height 25
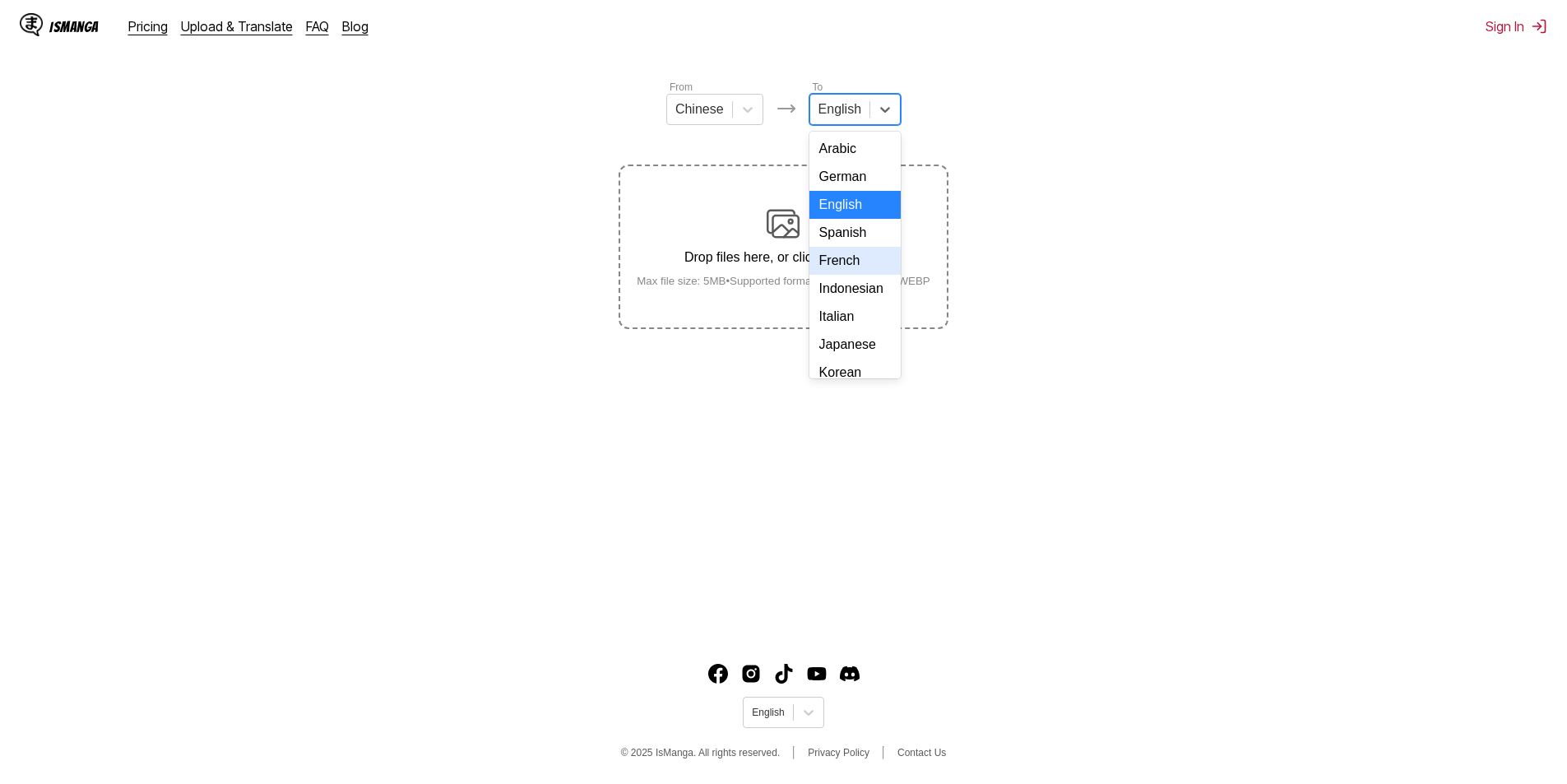
click at [851, 245] on div "Spanish" at bounding box center [855, 232] width 91 height 28
click at [831, 248] on div "Drop files here, or click to browse. Max file size: 5MB • Supported formats: JP…" at bounding box center [784, 247] width 320 height 80
click at [0, 0] on input "Drop files here, or click to browse. Max file size: 5MB • Supported formats: JP…" at bounding box center [0, 0] width 0 height 0
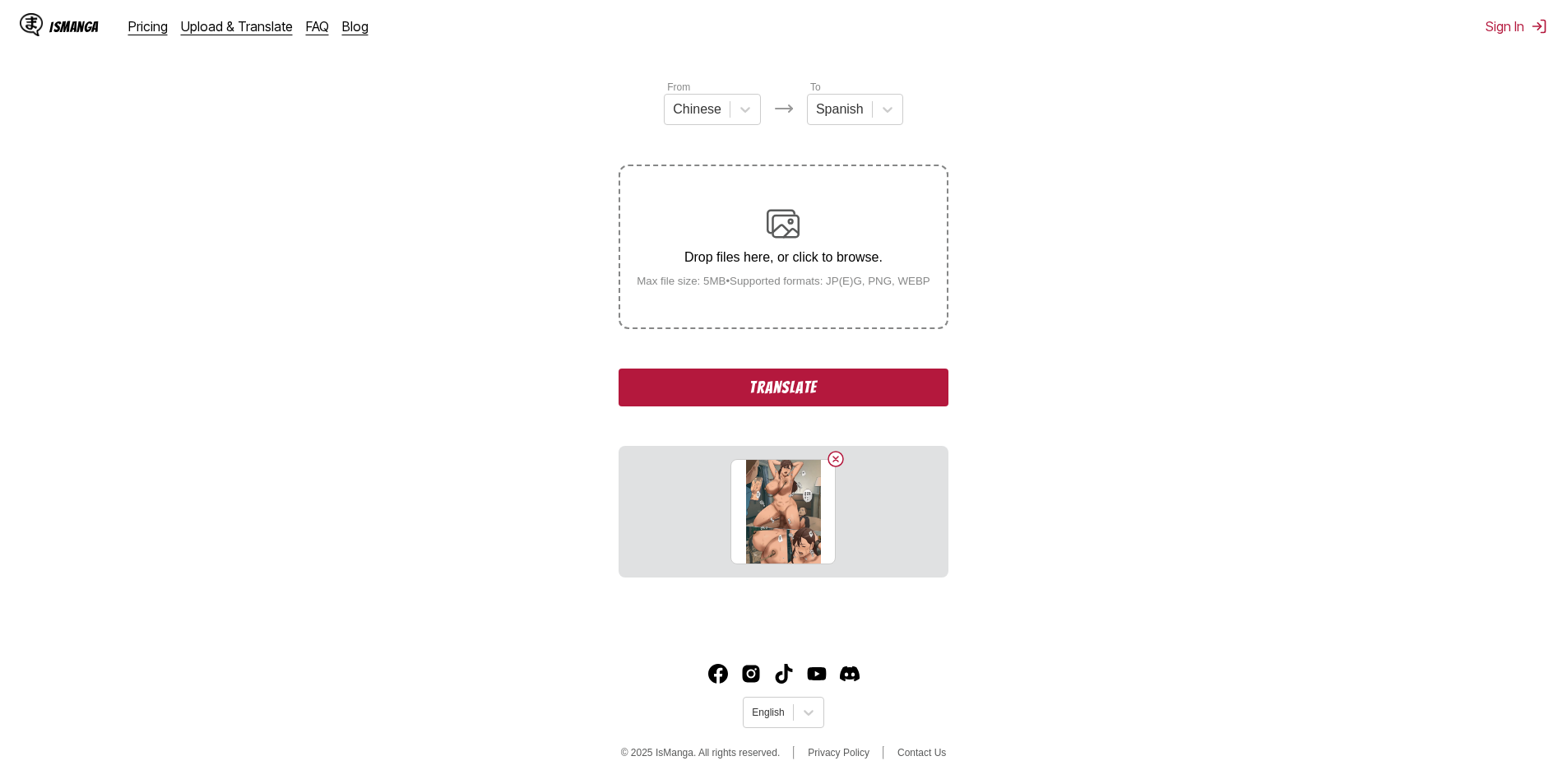
click at [783, 386] on button "Translate" at bounding box center [784, 387] width 329 height 38
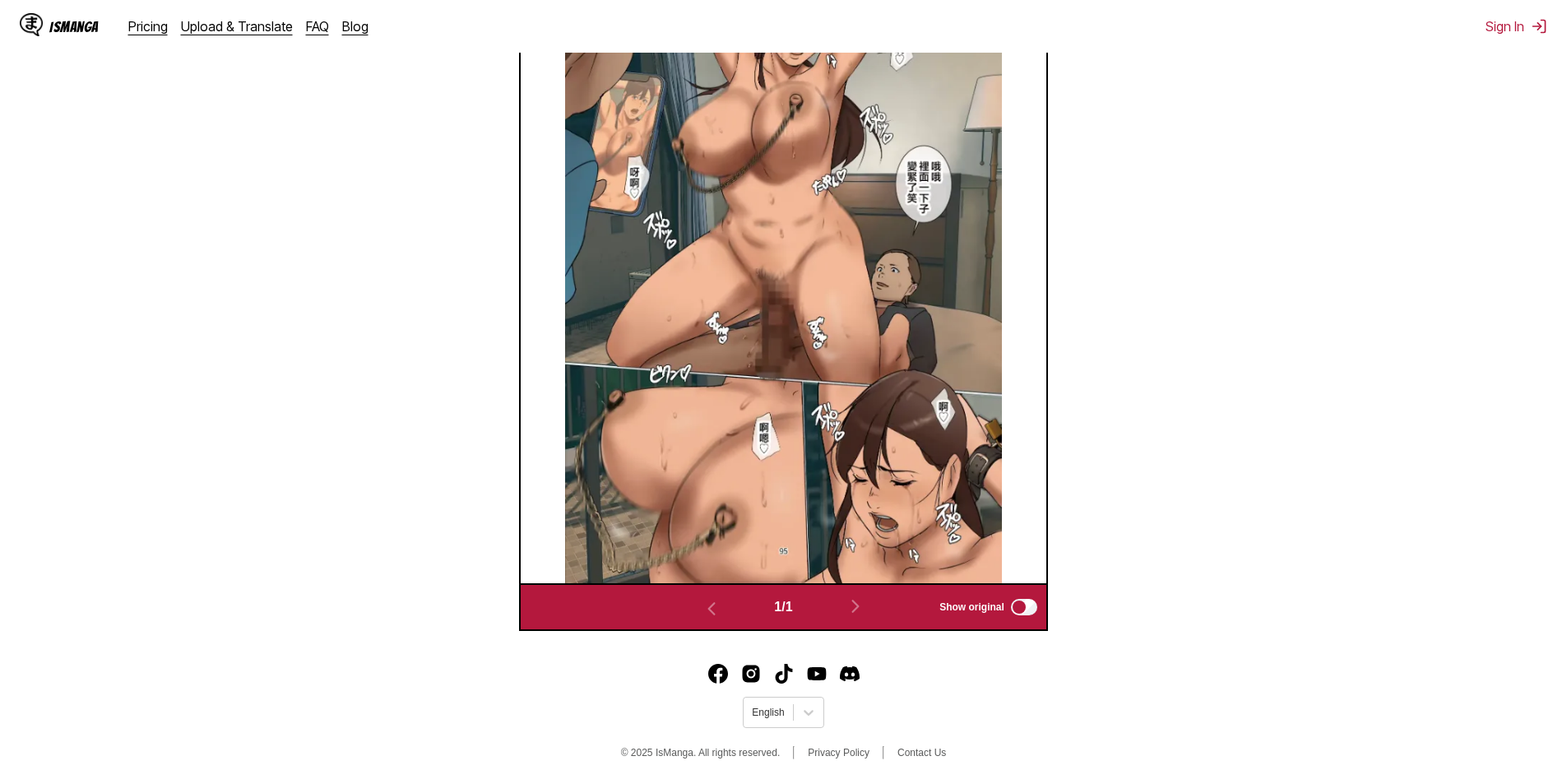
scroll to position [592, 0]
